Goal: Task Accomplishment & Management: Manage account settings

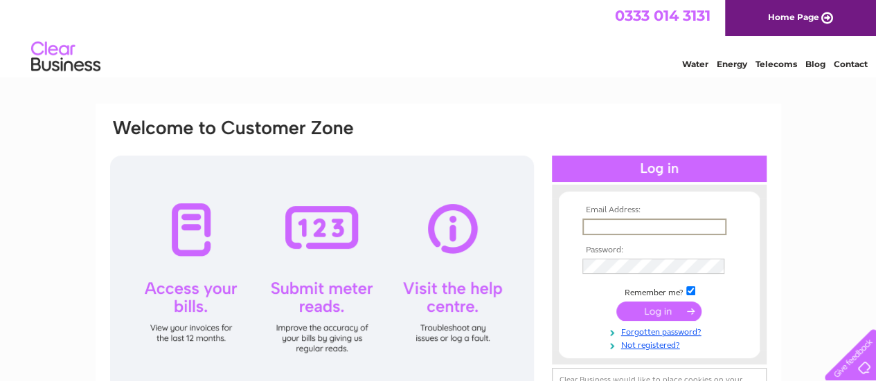
click at [607, 226] on input "text" at bounding box center [654, 227] width 144 height 17
type input "yvesshama@hotmail.com"
click at [655, 314] on input "submit" at bounding box center [658, 309] width 85 height 19
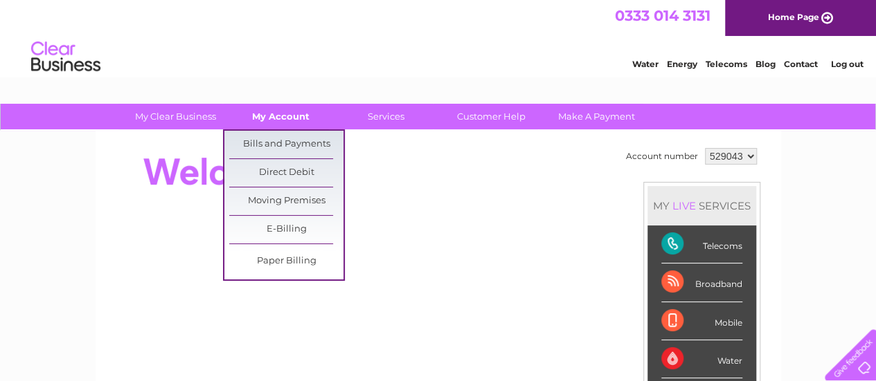
click at [269, 114] on link "My Account" at bounding box center [281, 117] width 114 height 26
click at [271, 141] on link "Bills and Payments" at bounding box center [286, 145] width 114 height 28
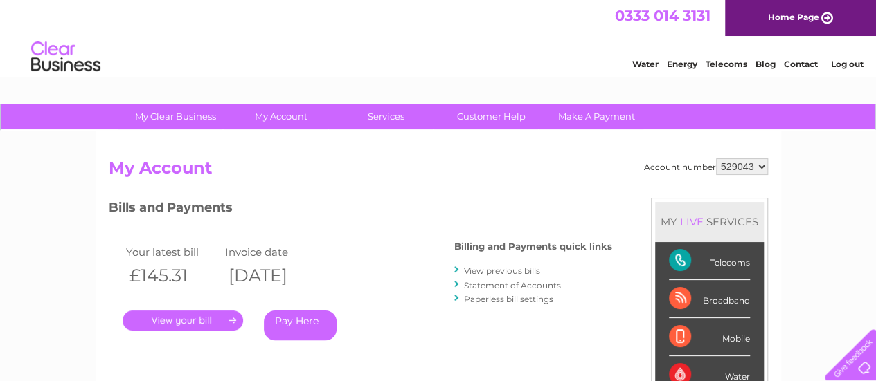
click at [300, 316] on link "Pay Here" at bounding box center [300, 326] width 73 height 30
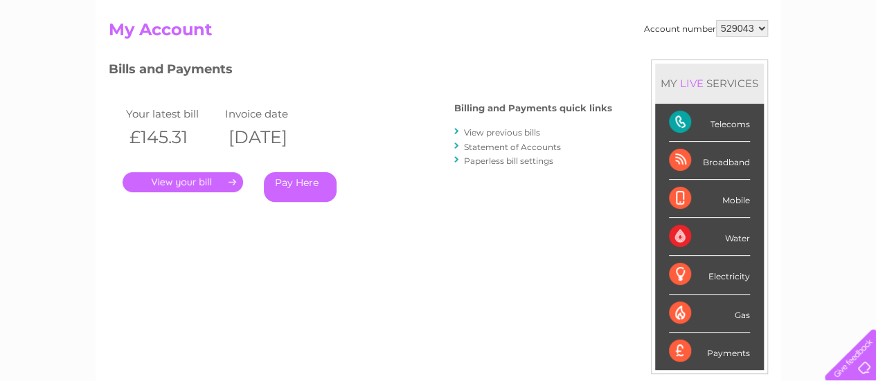
click at [188, 185] on link "." at bounding box center [183, 182] width 120 height 20
click at [285, 184] on link "Pay Here" at bounding box center [300, 187] width 73 height 30
click at [488, 145] on link "Statement of Accounts" at bounding box center [512, 147] width 97 height 10
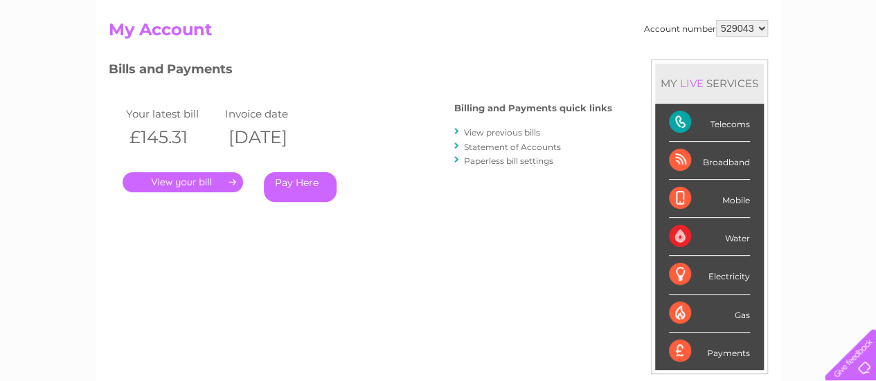
click at [507, 144] on link "Statement of Accounts" at bounding box center [512, 147] width 97 height 10
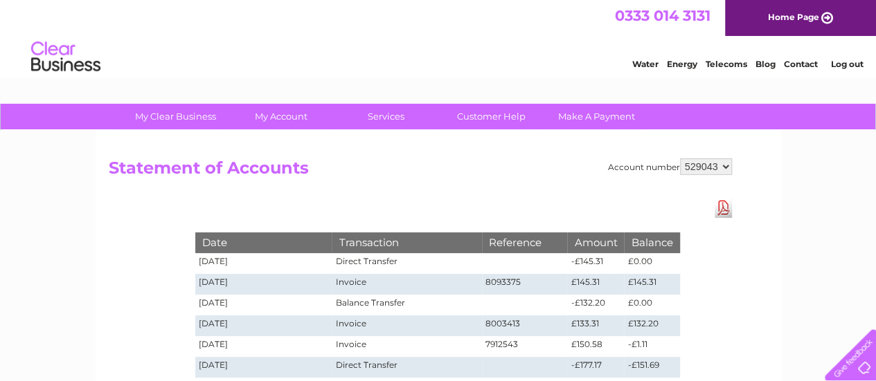
click at [838, 63] on link "Log out" at bounding box center [846, 64] width 33 height 10
